Goal: Task Accomplishment & Management: Manage account settings

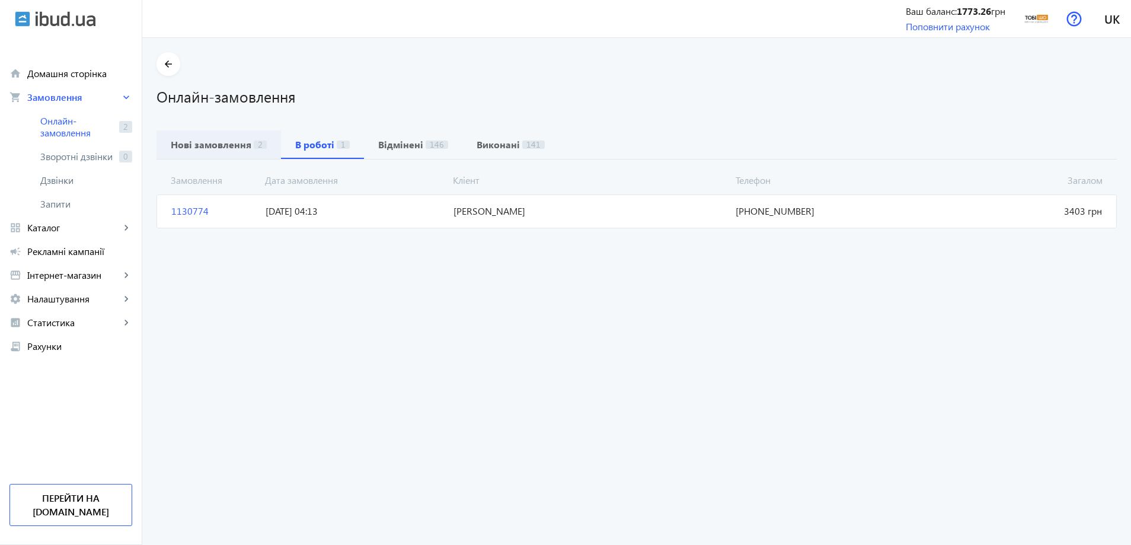
click at [184, 140] on b "Нові замовлення" at bounding box center [211, 144] width 81 height 9
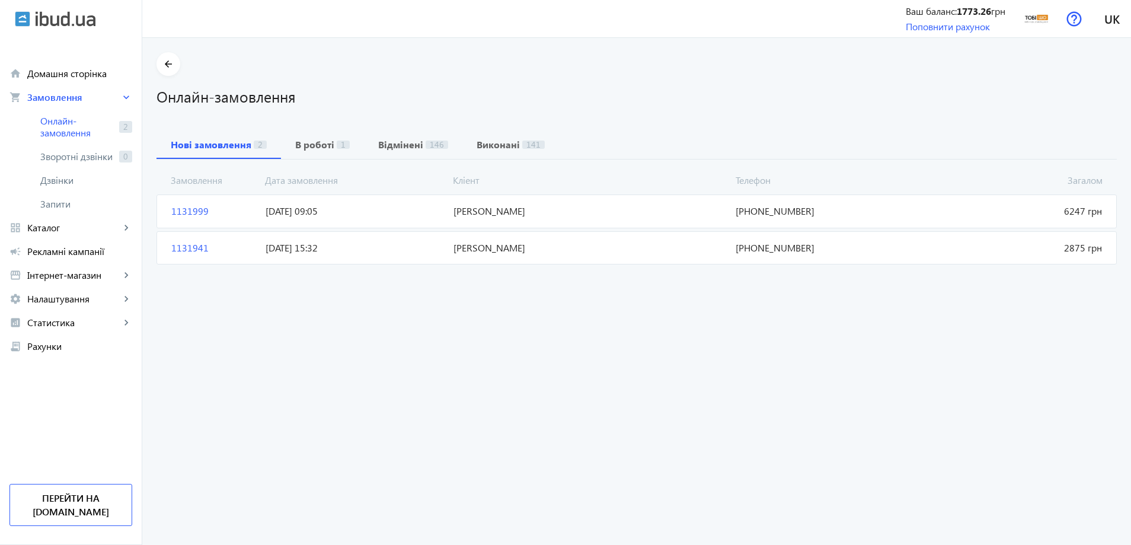
click at [170, 209] on span "1131999" at bounding box center [214, 211] width 94 height 13
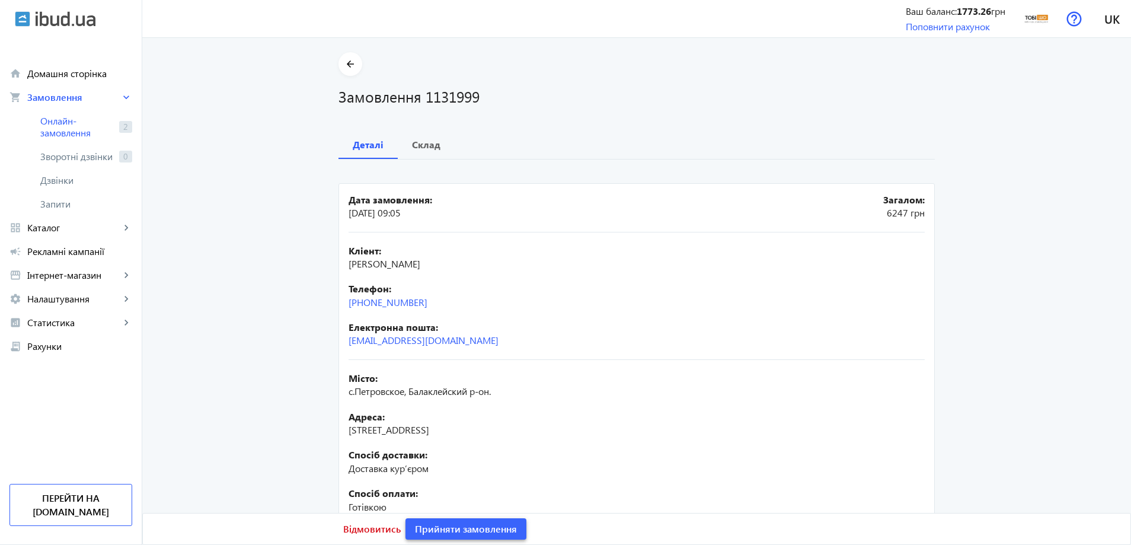
click at [480, 531] on span "Прийняти замовлення" at bounding box center [466, 528] width 102 height 13
drag, startPoint x: 509, startPoint y: 268, endPoint x: 346, endPoint y: 266, distance: 163.1
click at [349, 266] on div "Кліент: [PERSON_NAME]" at bounding box center [637, 257] width 576 height 27
copy span "[PERSON_NAME]"
drag, startPoint x: 448, startPoint y: 307, endPoint x: 346, endPoint y: 301, distance: 102.2
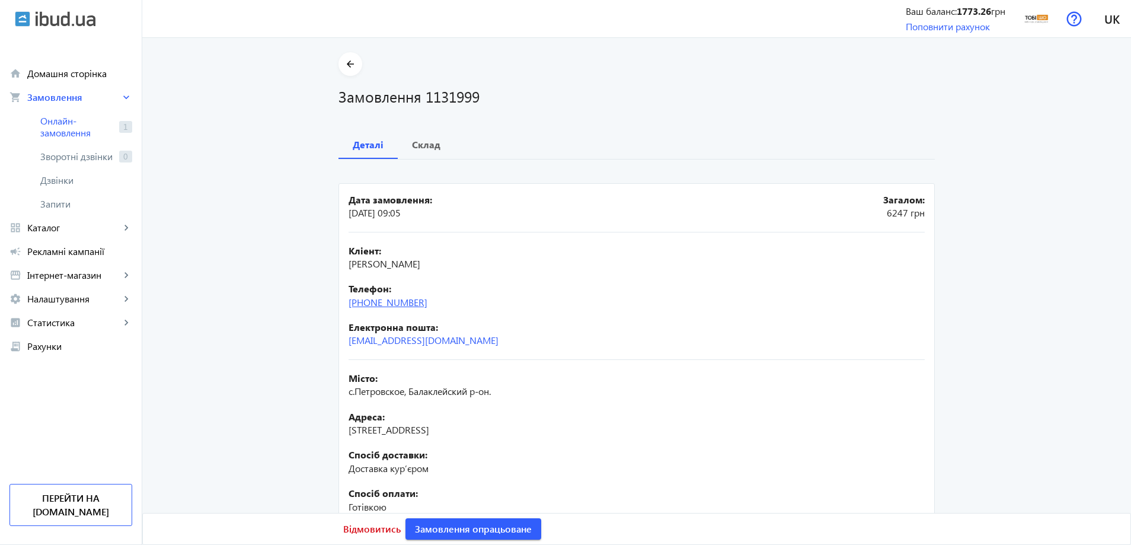
click at [349, 301] on div "Телефон: [PHONE_NUMBER]" at bounding box center [637, 295] width 576 height 27
copy link "[PHONE_NUMBER]"
click at [512, 334] on div "Електронна пошта: [EMAIL_ADDRESS][DOMAIN_NAME]" at bounding box center [637, 334] width 576 height 27
drag, startPoint x: 510, startPoint y: 345, endPoint x: 335, endPoint y: 339, distance: 175.0
click at [339, 339] on mat-card "Дата замовлення: [DATE] 09:05 Загалом: 6247 [PERSON_NAME]: [PERSON_NAME] Телефо…" at bounding box center [637, 418] width 597 height 471
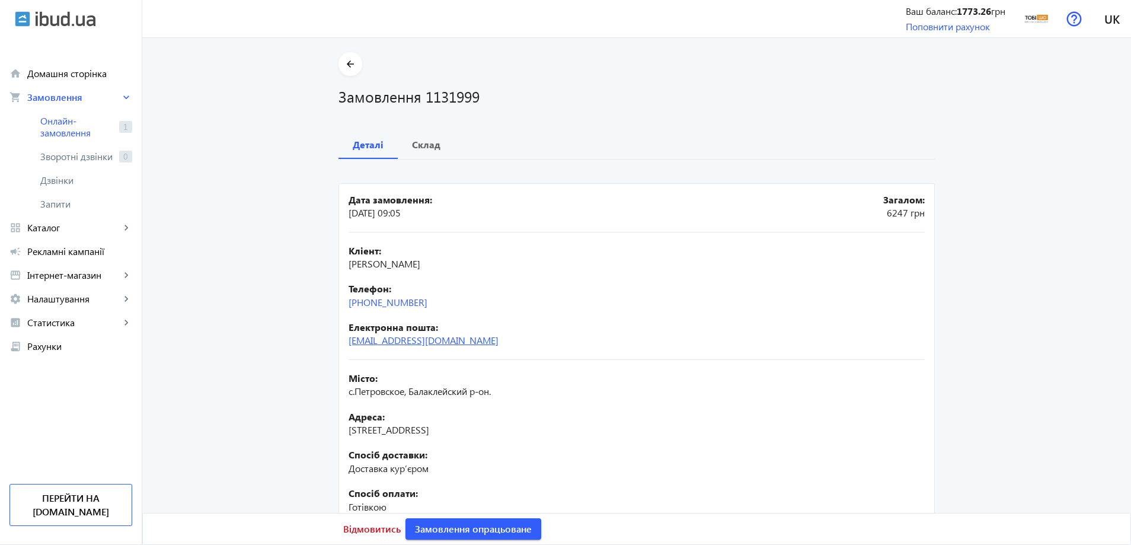
copy link "[EMAIL_ADDRESS][DOMAIN_NAME]"
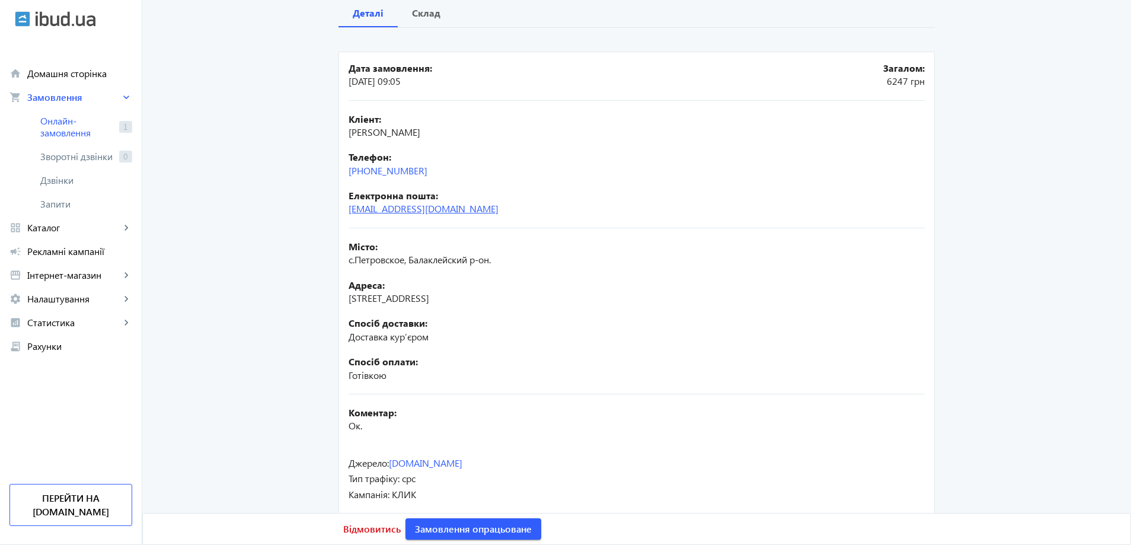
scroll to position [153, 0]
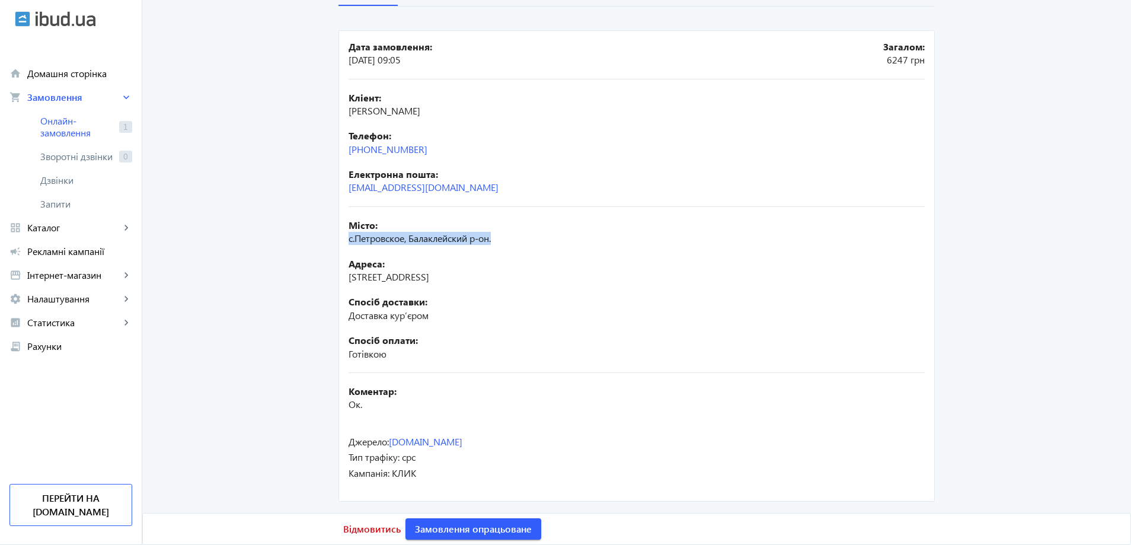
drag, startPoint x: 489, startPoint y: 232, endPoint x: 345, endPoint y: 237, distance: 144.2
click at [349, 237] on div "Місто: с.Петровское, Балаклейский р-он." at bounding box center [637, 232] width 576 height 27
copy span "с.Петровское, Балаклейский р-он."
drag, startPoint x: 432, startPoint y: 279, endPoint x: 342, endPoint y: 279, distance: 90.1
click at [342, 279] on mat-card "Дата замовлення: [DATE] 09:05 Загалом: 6247 [PERSON_NAME]: [PERSON_NAME] Телефо…" at bounding box center [637, 265] width 597 height 471
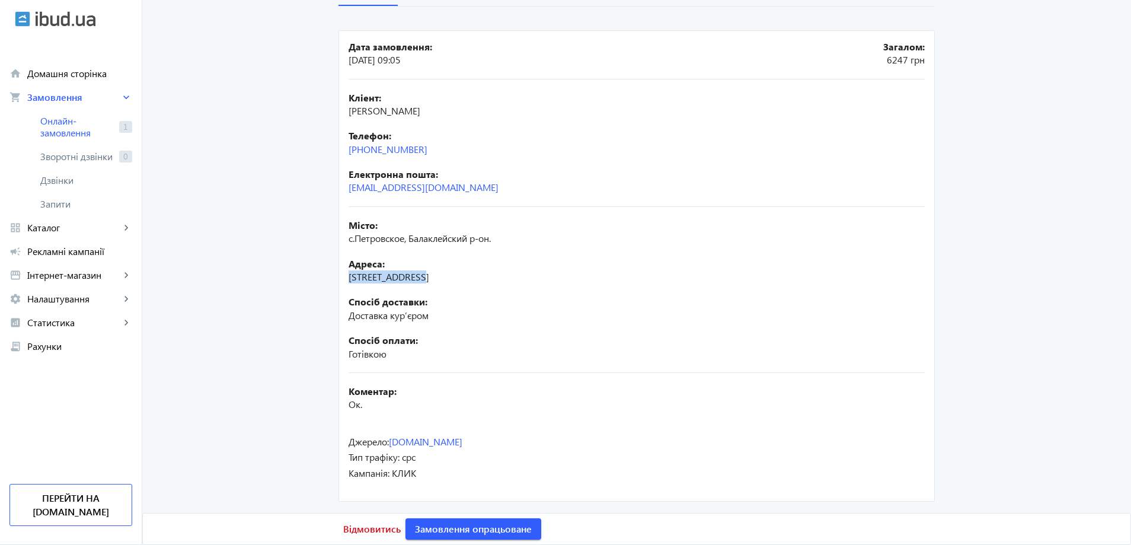
copy span "[STREET_ADDRESS]"
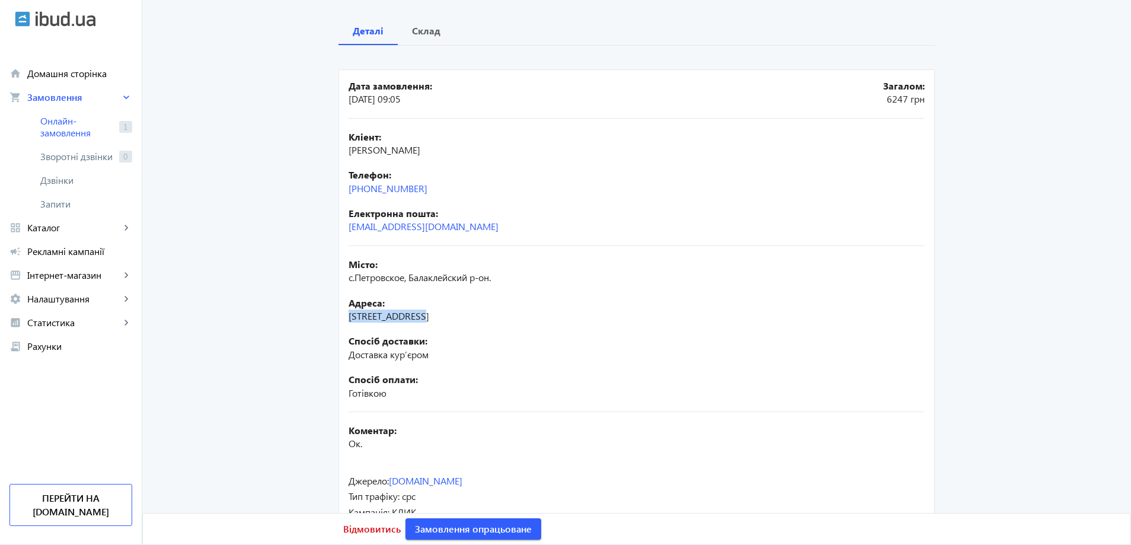
scroll to position [0, 0]
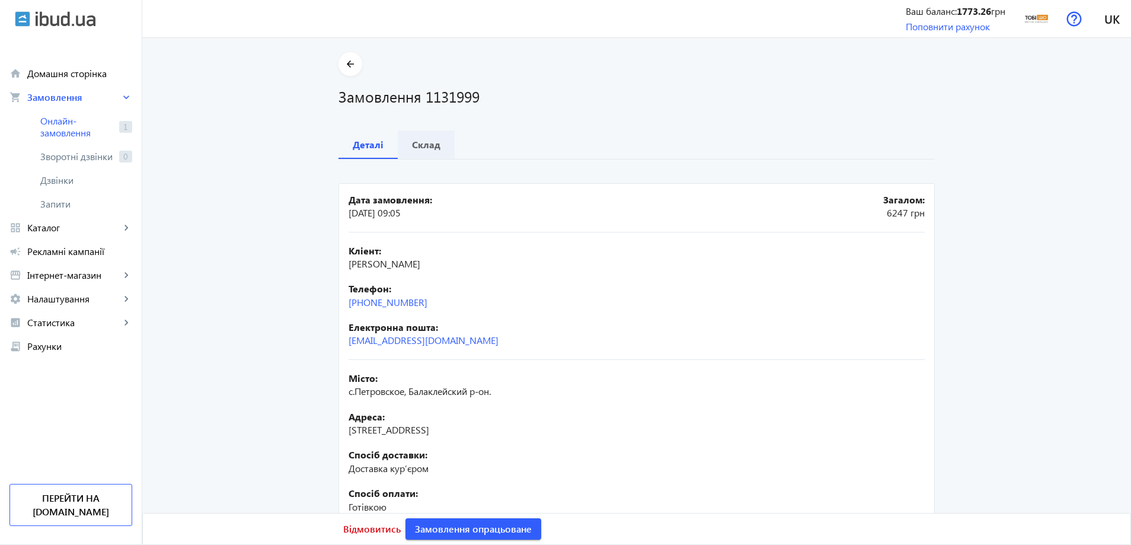
click at [414, 148] on b "Склад" at bounding box center [426, 144] width 28 height 9
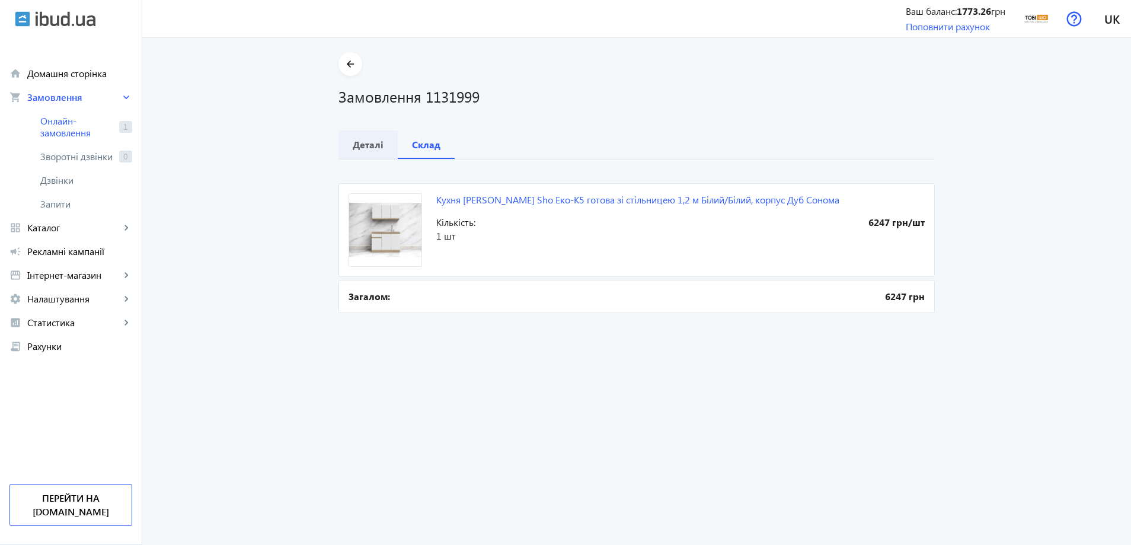
click at [384, 143] on div "Деталі" at bounding box center [368, 144] width 59 height 28
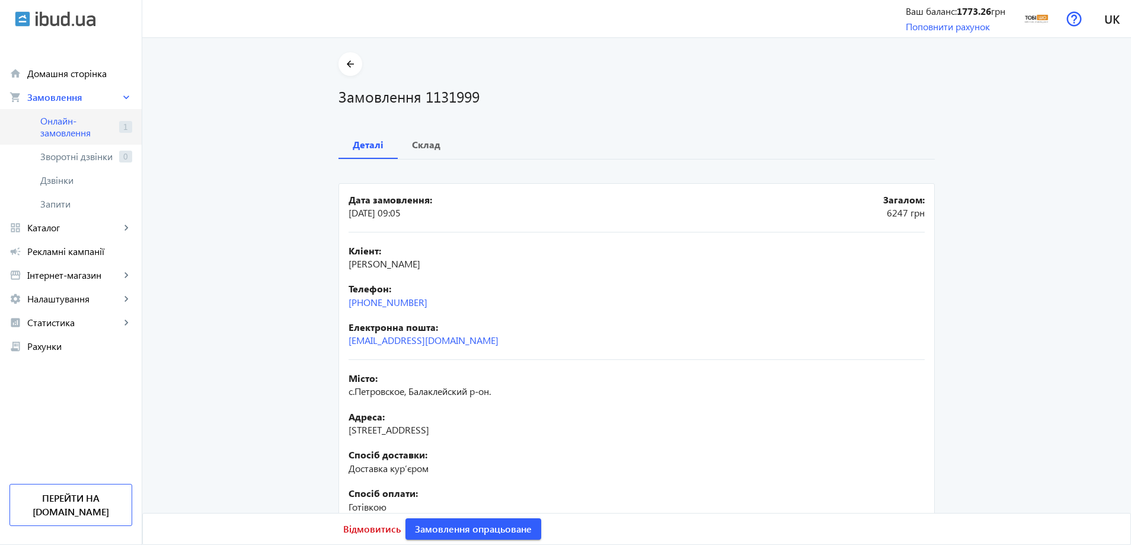
click at [88, 119] on span "Онлайн-замовлення" at bounding box center [77, 127] width 74 height 24
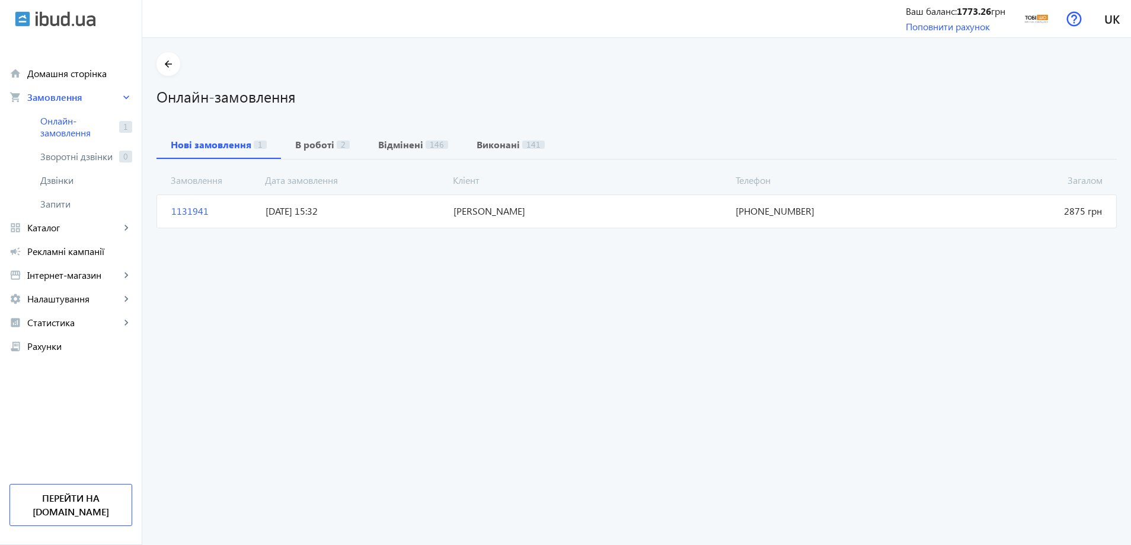
click at [182, 215] on span "1131941" at bounding box center [214, 211] width 94 height 13
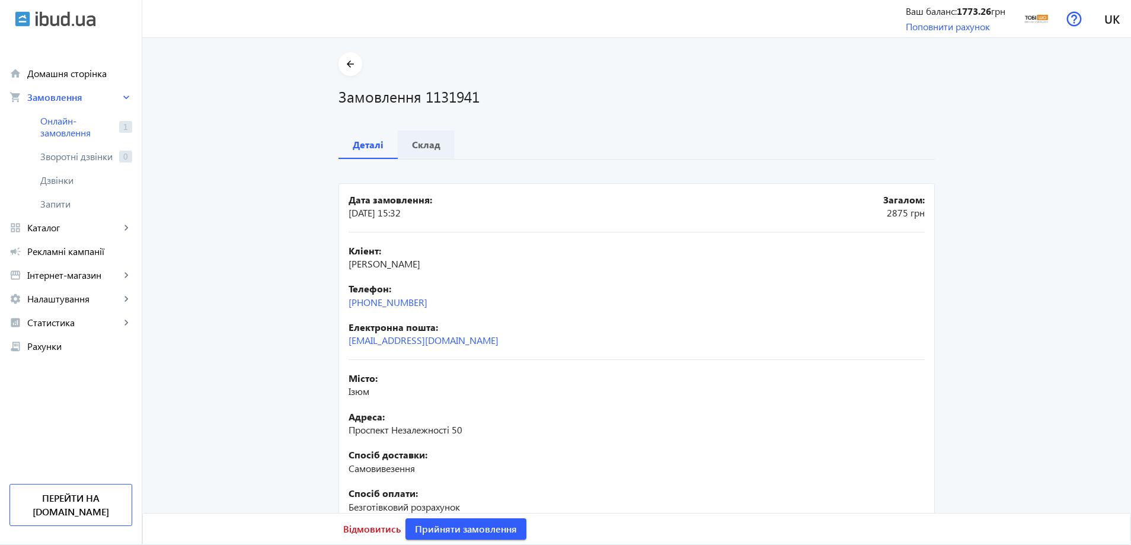
click at [425, 151] on span "Склад" at bounding box center [426, 144] width 28 height 28
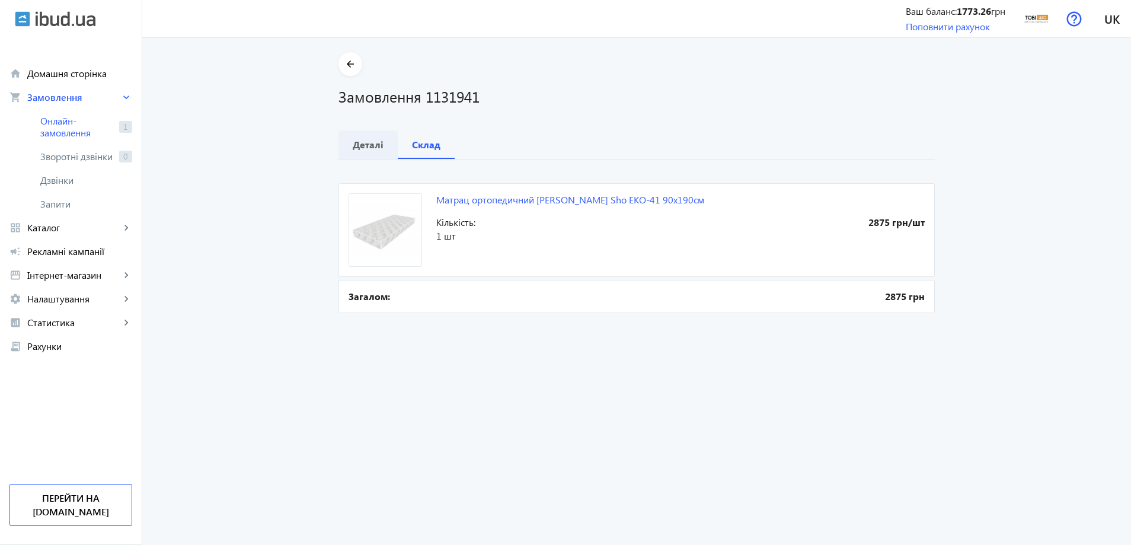
click at [374, 143] on b "Деталі" at bounding box center [368, 144] width 31 height 9
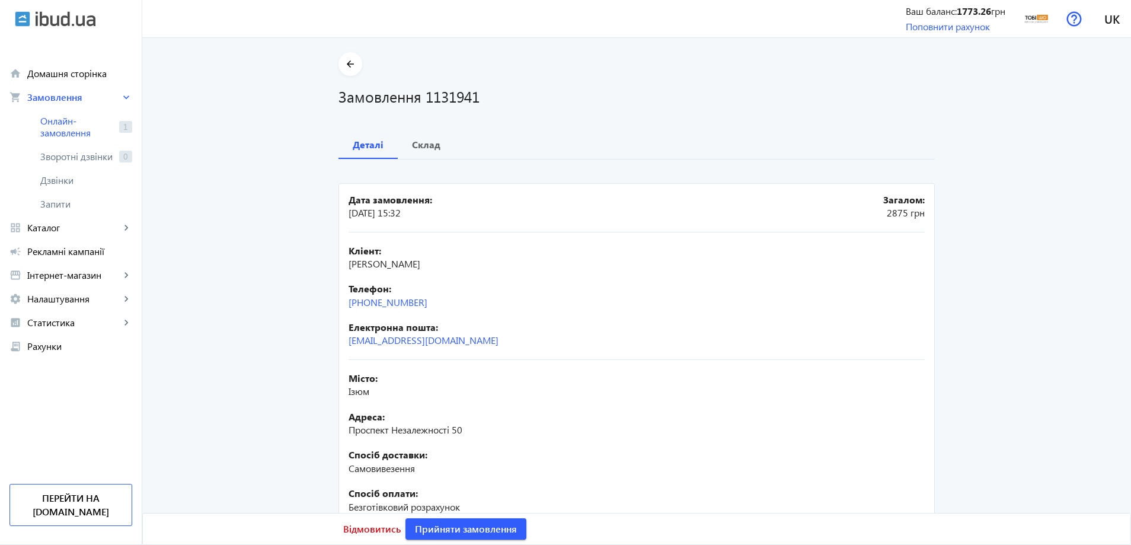
drag, startPoint x: 472, startPoint y: 264, endPoint x: 489, endPoint y: 269, distance: 17.4
click at [503, 272] on div "Кліент: [PERSON_NAME] Телефон: [PHONE_NUMBER] Електронна пошта: [EMAIL_ADDRESS]…" at bounding box center [637, 295] width 576 height 127
drag, startPoint x: 445, startPoint y: 305, endPoint x: 342, endPoint y: 308, distance: 103.2
click at [342, 308] on mat-card "Дата замовлення: [DATE] 15:32 Загалом: 2875 грн Кліент: [PERSON_NAME] Телефон: …" at bounding box center [637, 393] width 597 height 421
copy link "[PHONE_NUMBER]"
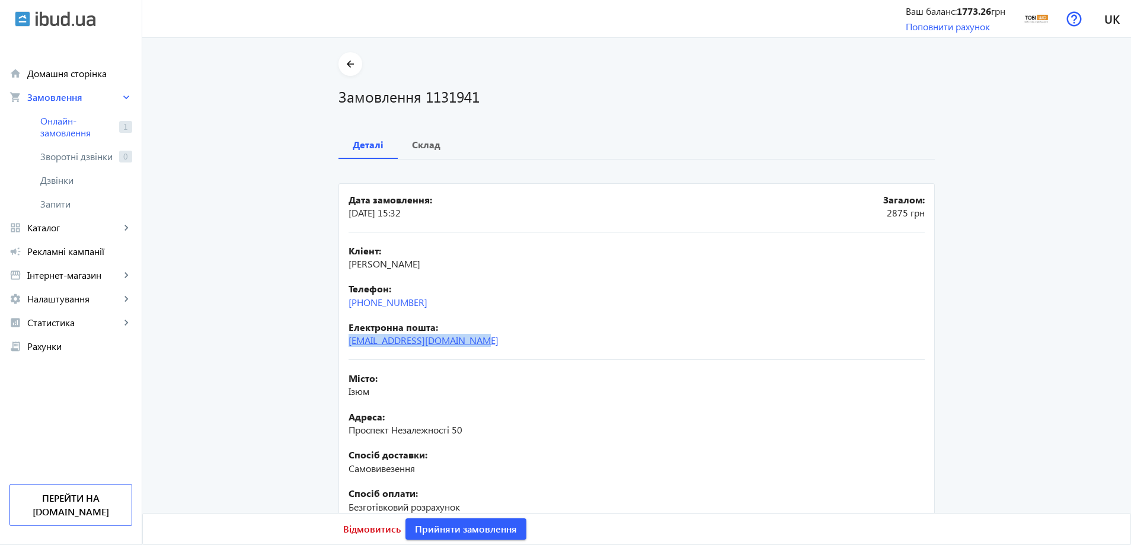
drag, startPoint x: 502, startPoint y: 348, endPoint x: 347, endPoint y: 343, distance: 155.4
click at [349, 343] on div "Кліент: [PERSON_NAME] Телефон: [PHONE_NUMBER] Електронна пошта: [EMAIL_ADDRESS]…" at bounding box center [637, 295] width 576 height 127
copy link "[EMAIL_ADDRESS][DOMAIN_NAME]"
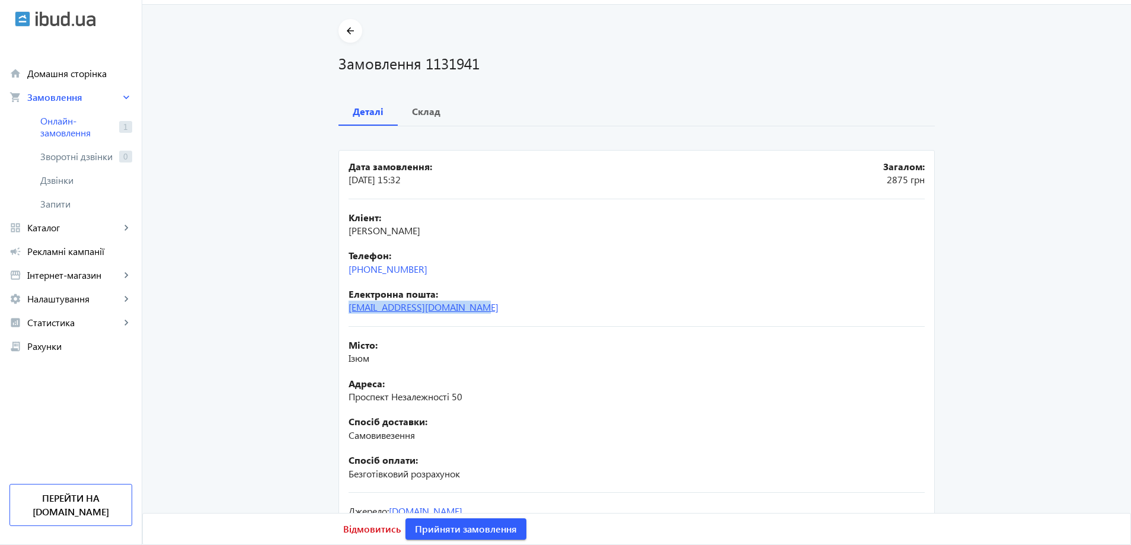
scroll to position [103, 0]
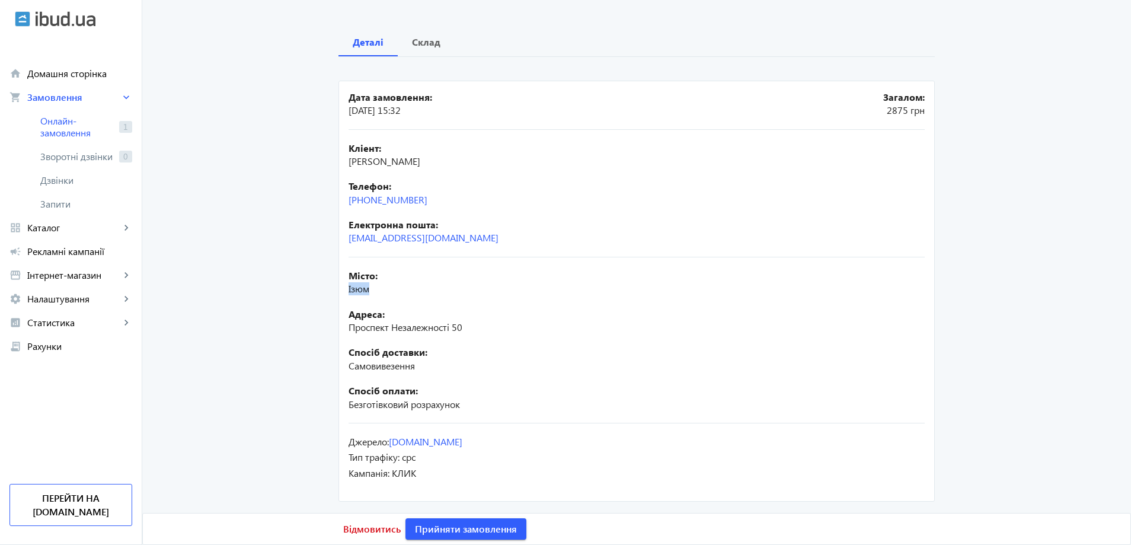
drag, startPoint x: 343, startPoint y: 285, endPoint x: 358, endPoint y: 292, distance: 15.9
click at [372, 289] on mat-card "Дата замовлення: [DATE] 15:32 Загалом: 2875 грн Кліент: [PERSON_NAME] Телефон: …" at bounding box center [637, 291] width 597 height 421
copy span "Ізюм"
drag, startPoint x: 483, startPoint y: 331, endPoint x: 345, endPoint y: 332, distance: 138.2
click at [345, 332] on mat-card "Дата замовлення: [DATE] 15:32 Загалом: 2875 грн Кліент: [PERSON_NAME] Телефон: …" at bounding box center [637, 291] width 597 height 421
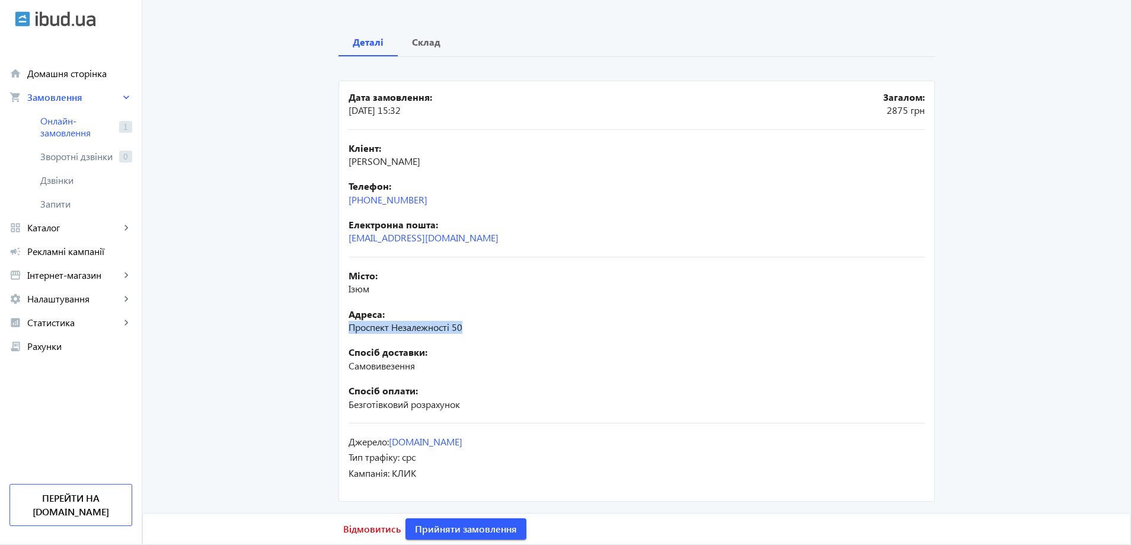
copy span "Проспект Незалежності 50"
click at [470, 524] on span "Прийняти замовлення" at bounding box center [466, 528] width 102 height 13
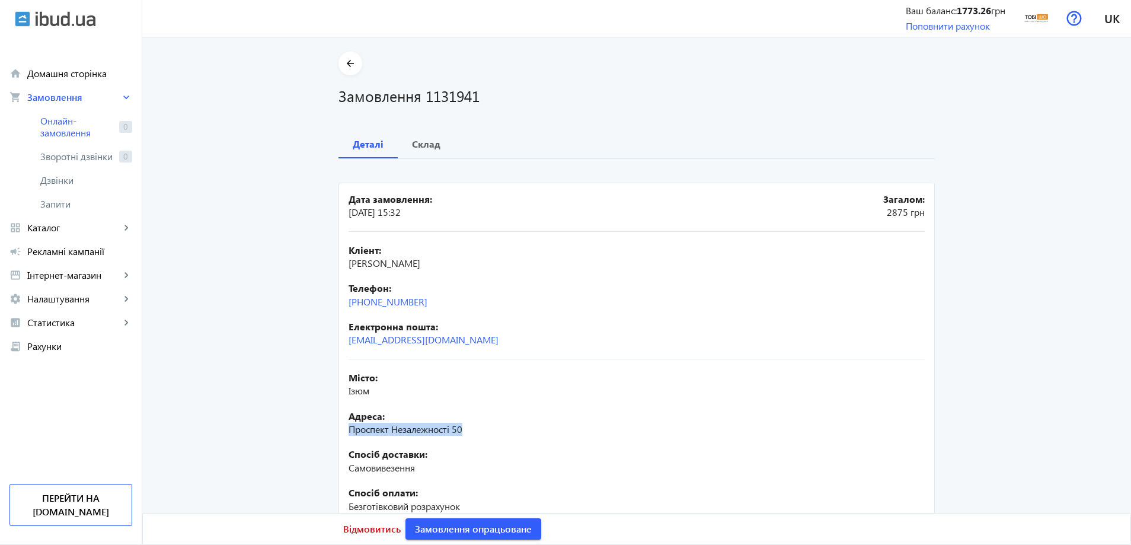
scroll to position [0, 0]
click at [418, 145] on b "Склад" at bounding box center [426, 144] width 28 height 9
